Goal: Transaction & Acquisition: Purchase product/service

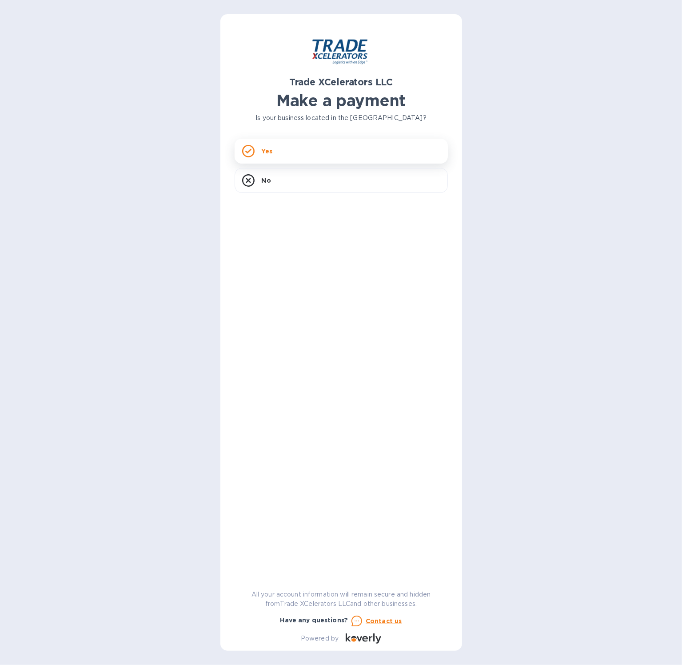
click at [285, 144] on div "Yes" at bounding box center [341, 151] width 213 height 25
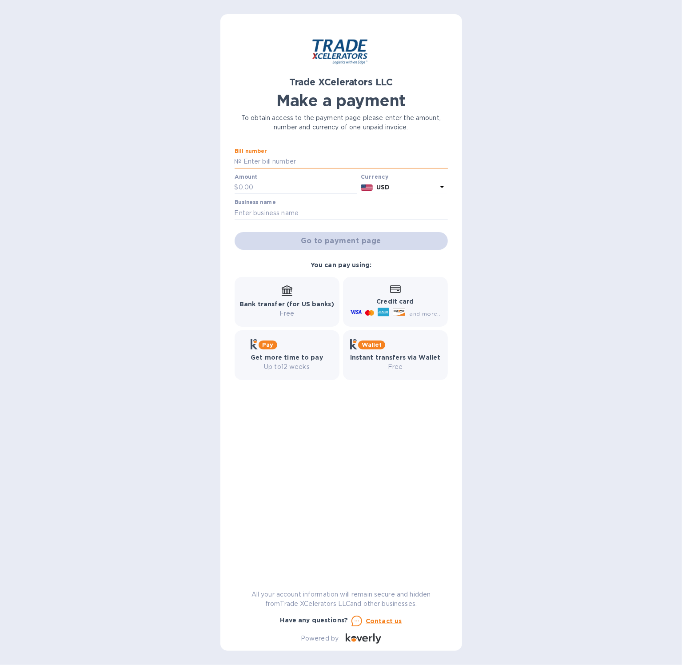
click at [317, 166] on input "text" at bounding box center [345, 161] width 206 height 13
click at [327, 164] on input "text" at bounding box center [345, 161] width 206 height 13
paste input "MELMSP00122"
type input "MELMSP00122"
click at [297, 185] on input "text" at bounding box center [298, 187] width 119 height 13
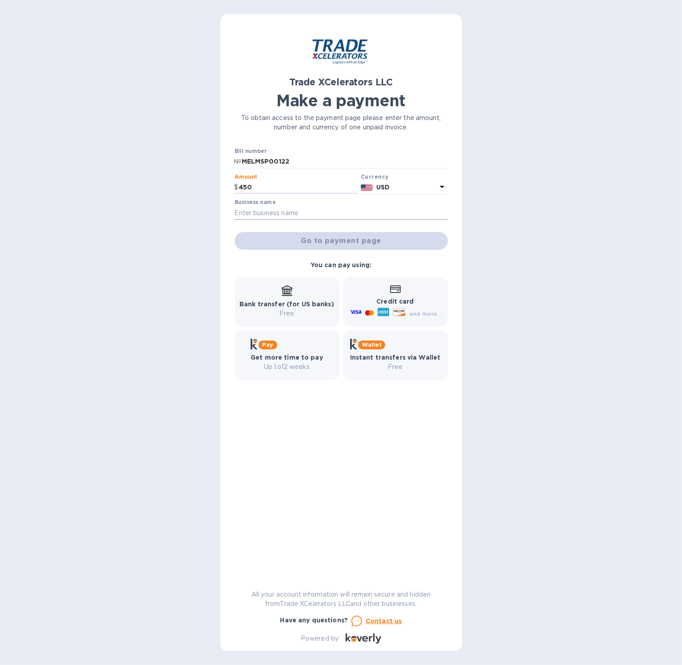
type input "450"
click at [293, 215] on input "text" at bounding box center [341, 212] width 213 height 13
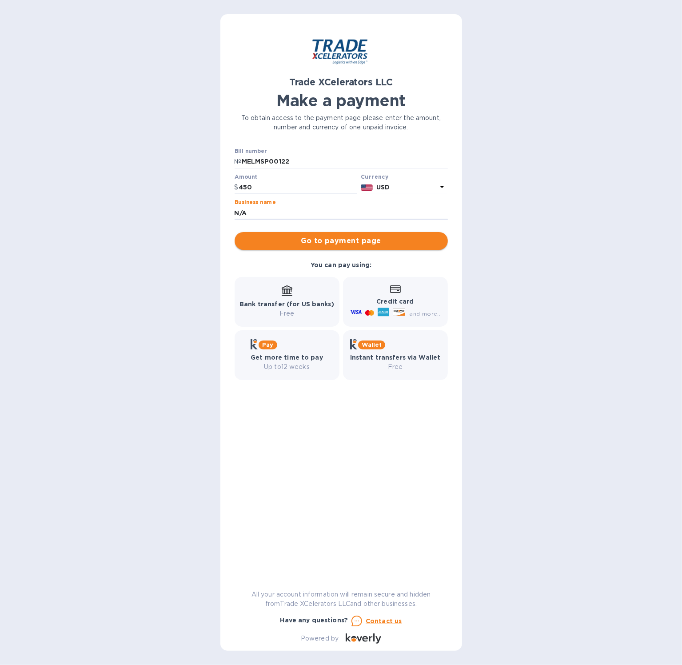
type input "N/A"
click at [302, 239] on span "Go to payment page" at bounding box center [341, 241] width 199 height 11
